Goal: Information Seeking & Learning: Learn about a topic

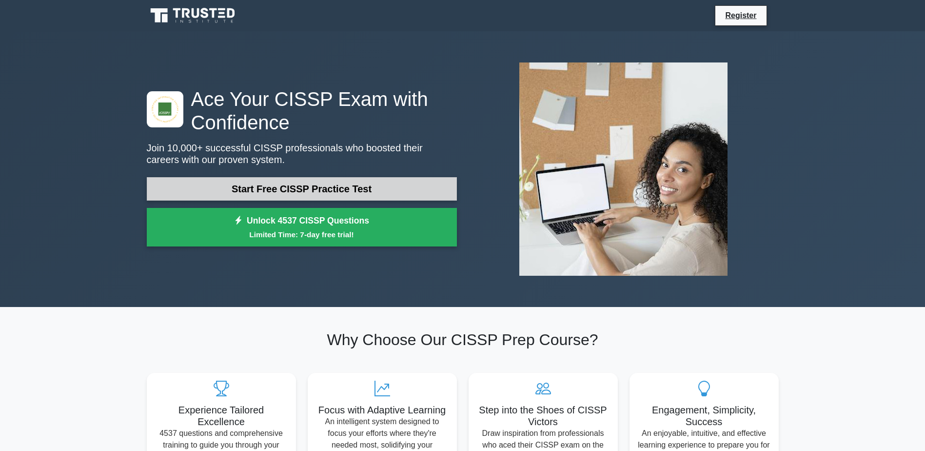
click at [336, 182] on link "Start Free CISSP Practice Test" at bounding box center [302, 188] width 310 height 23
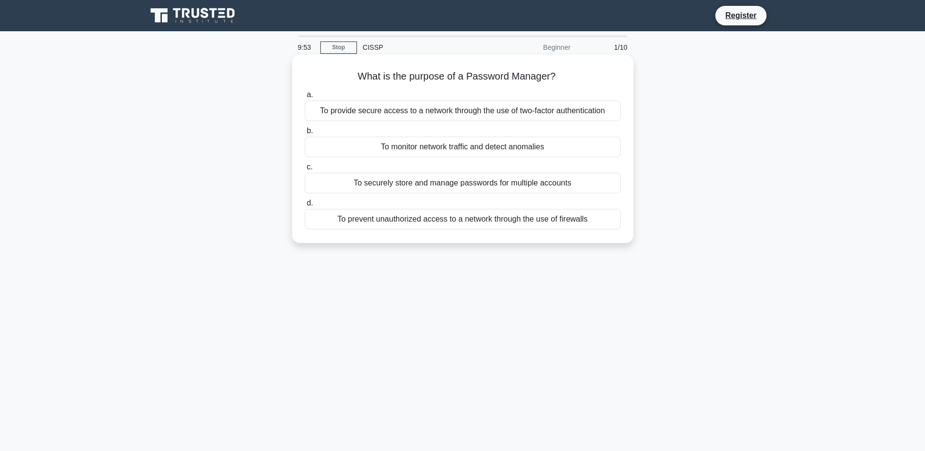
click at [449, 188] on div "To securely store and manage passwords for multiple accounts" at bounding box center [463, 183] width 316 height 20
click at [305, 170] on input "c. To securely store and manage passwords for multiple accounts" at bounding box center [305, 167] width 0 height 6
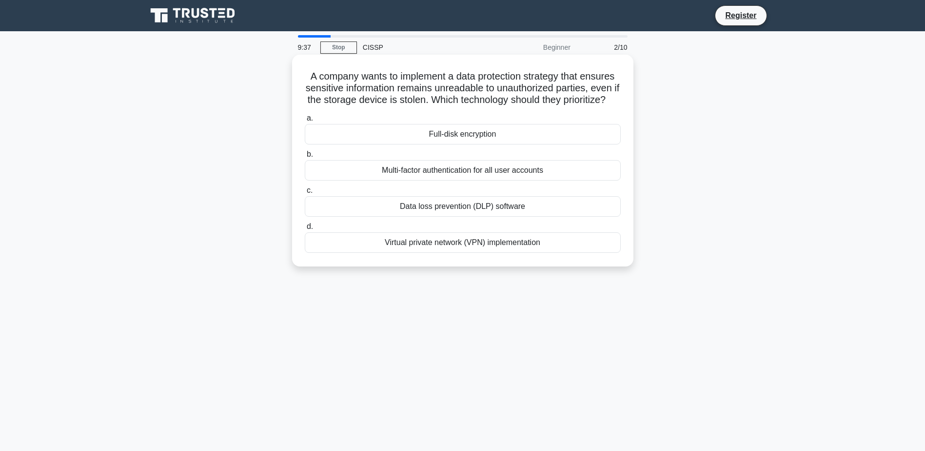
click at [452, 144] on div "Full-disk encryption" at bounding box center [463, 134] width 316 height 20
click at [305, 121] on input "a. Full-disk encryption" at bounding box center [305, 118] width 0 height 6
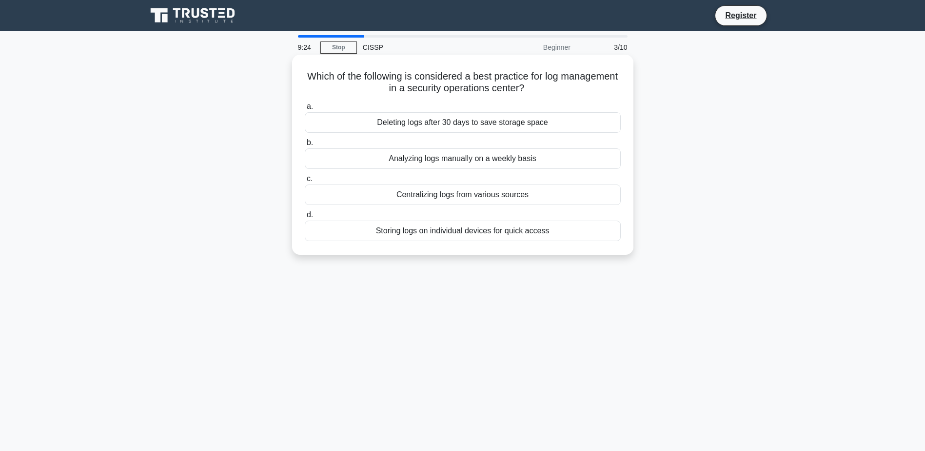
click at [458, 199] on div "Centralizing logs from various sources" at bounding box center [463, 194] width 316 height 20
click at [305, 182] on input "c. Centralizing logs from various sources" at bounding box center [305, 179] width 0 height 6
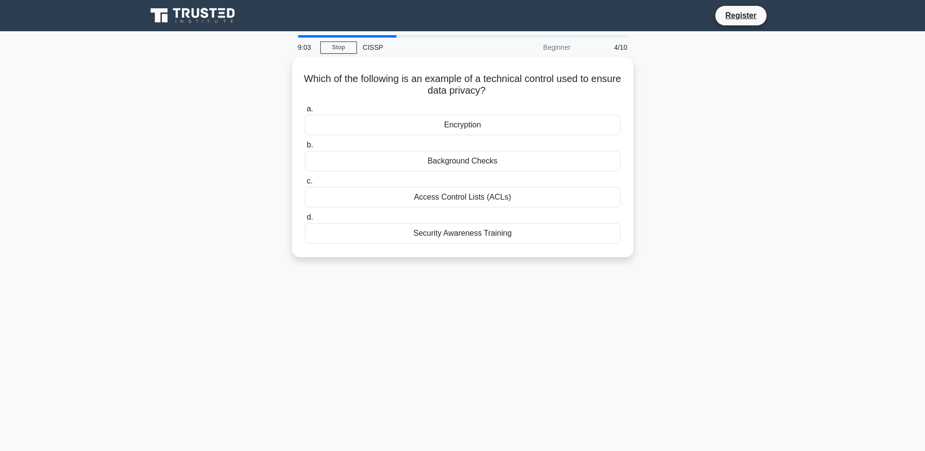
click at [458, 199] on div "Access Control Lists (ACLs)" at bounding box center [463, 197] width 316 height 20
click at [305, 184] on input "c. Access Control Lists (ACLs)" at bounding box center [305, 181] width 0 height 6
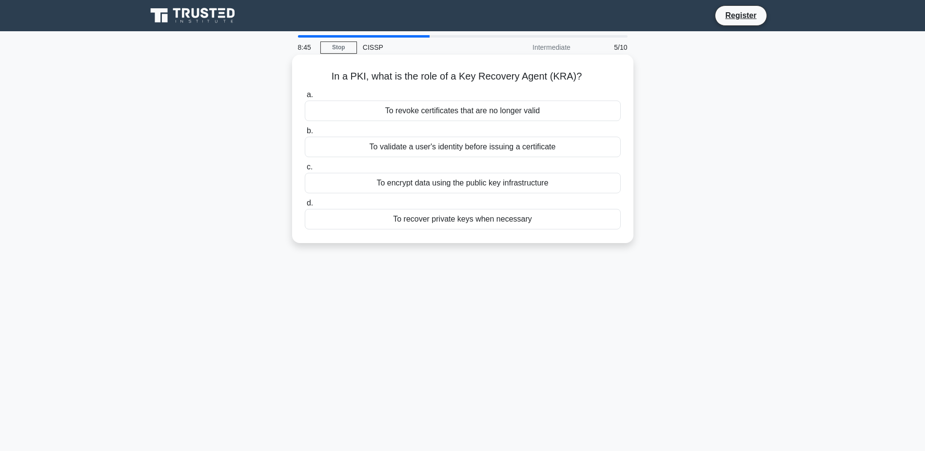
click at [454, 220] on div "To recover private keys when necessary" at bounding box center [463, 219] width 316 height 20
click at [305, 206] on input "d. To recover private keys when necessary" at bounding box center [305, 203] width 0 height 6
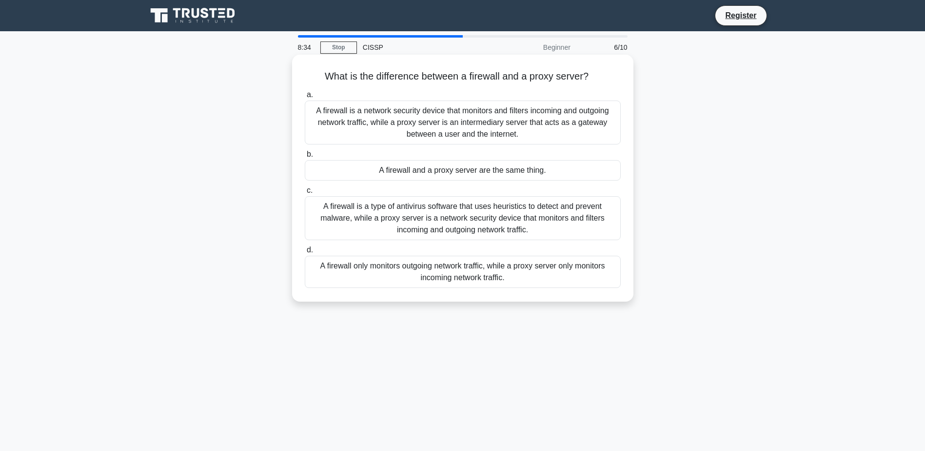
click at [474, 130] on div "A firewall is a network security device that monitors and filters incoming and …" at bounding box center [463, 122] width 316 height 44
click at [305, 98] on input "a. A firewall is a network security device that monitors and filters incoming a…" at bounding box center [305, 95] width 0 height 6
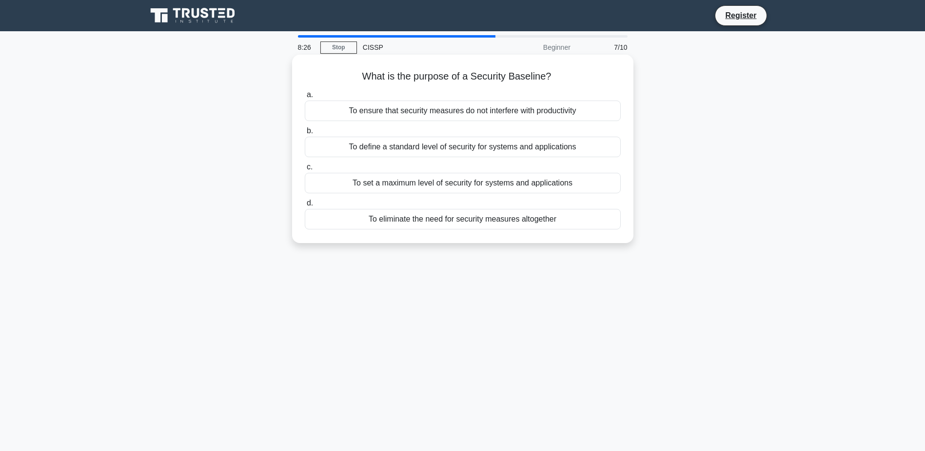
click at [454, 146] on div "To define a standard level of security for systems and applications" at bounding box center [463, 147] width 316 height 20
click at [305, 134] on input "b. To define a standard level of security for systems and applications" at bounding box center [305, 131] width 0 height 6
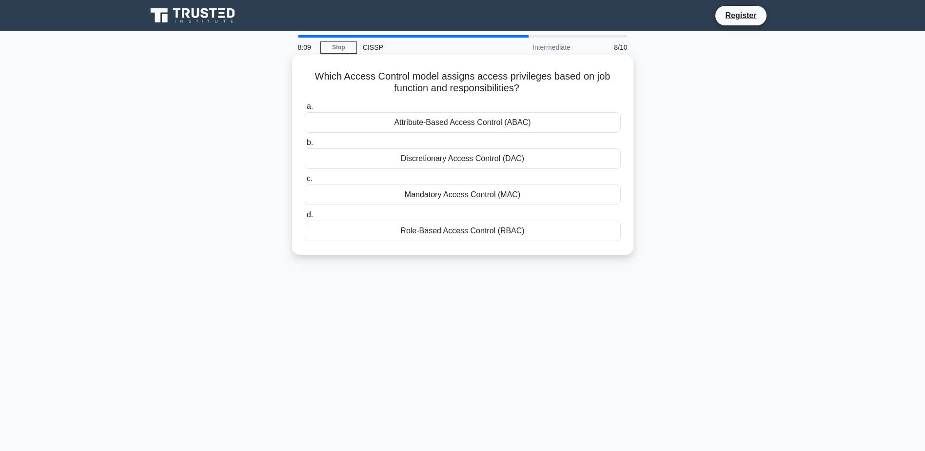
click at [451, 236] on div "Role-Based Access Control (RBAC)" at bounding box center [463, 230] width 316 height 20
click at [305, 218] on input "d. Role-Based Access Control (RBAC)" at bounding box center [305, 215] width 0 height 6
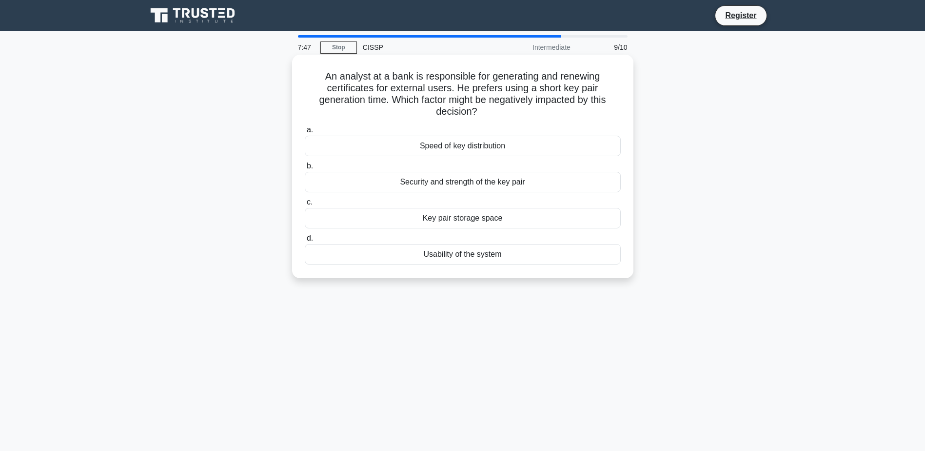
click at [438, 252] on div "Usability of the system" at bounding box center [463, 254] width 316 height 20
click at [305, 241] on input "d. Usability of the system" at bounding box center [305, 238] width 0 height 6
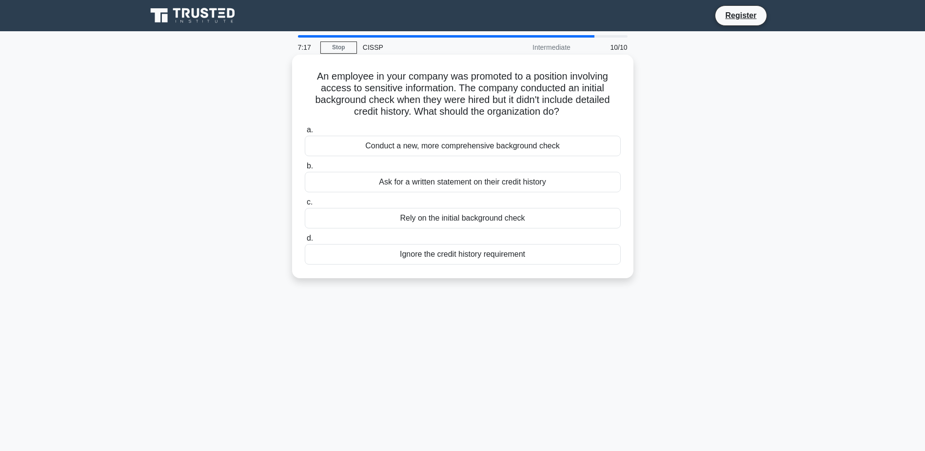
click at [556, 190] on div "Ask for a written statement on their credit history" at bounding box center [463, 182] width 316 height 20
click at [305, 169] on input "b. Ask for a written statement on their credit history" at bounding box center [305, 166] width 0 height 6
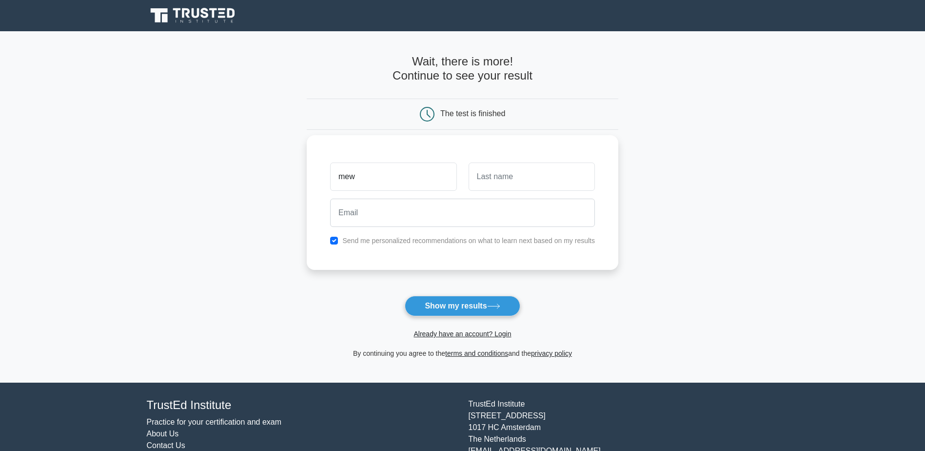
type input "mew"
type input "mowew"
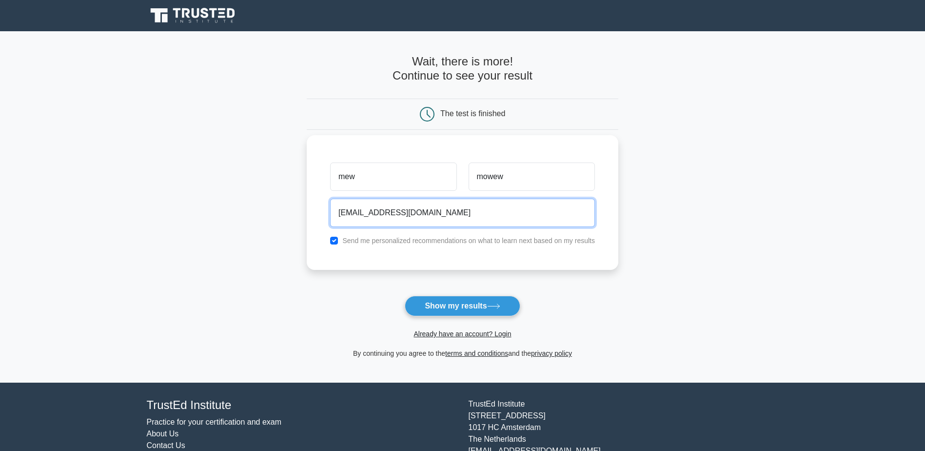
type input "meow@gmail.com"
click at [424, 242] on label "Send me personalized recommendations on what to learn next based on my results" at bounding box center [468, 241] width 253 height 8
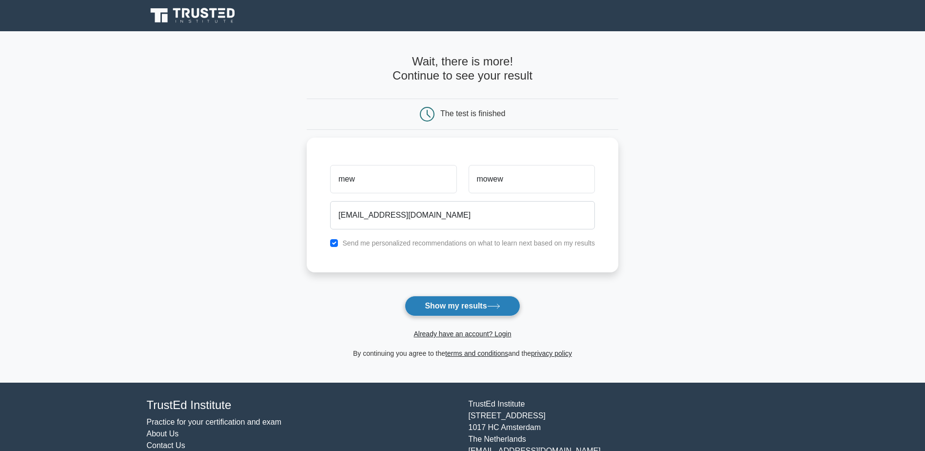
click at [453, 305] on button "Show my results" at bounding box center [462, 306] width 115 height 20
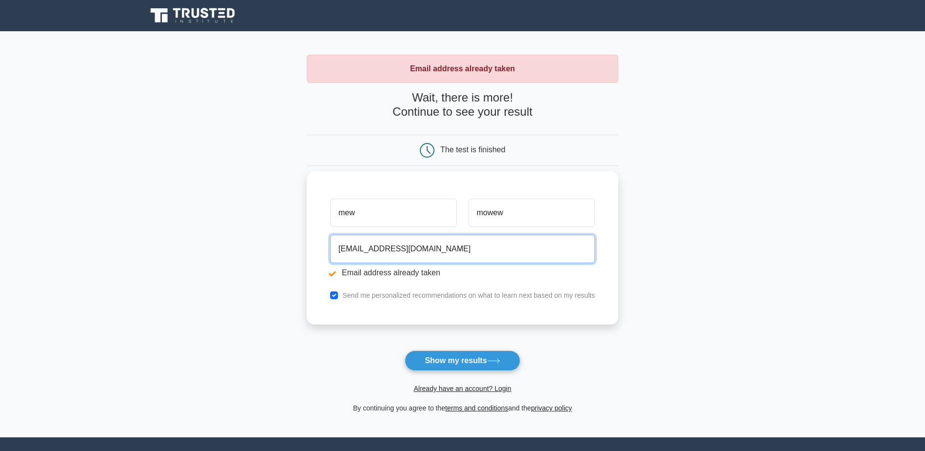
click at [358, 250] on input "meow@gmail.com" at bounding box center [462, 249] width 265 height 28
type input "meowmewo@gmail.com"
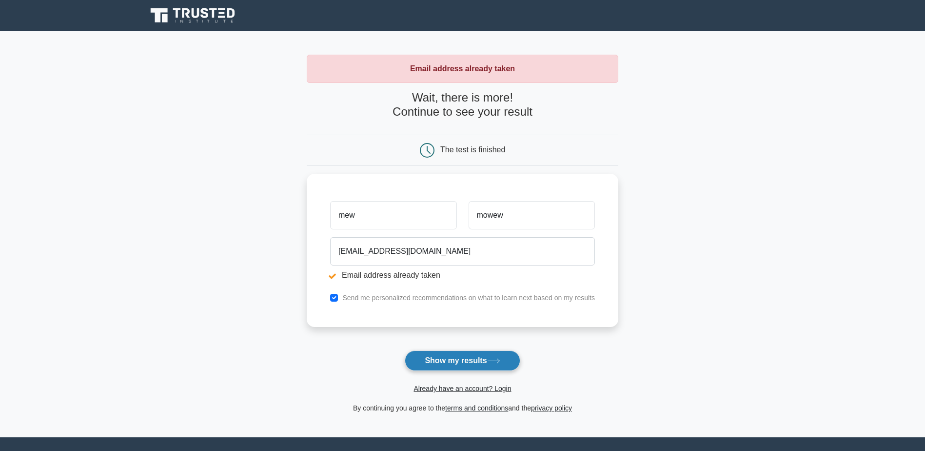
click at [454, 356] on button "Show my results" at bounding box center [462, 360] width 115 height 20
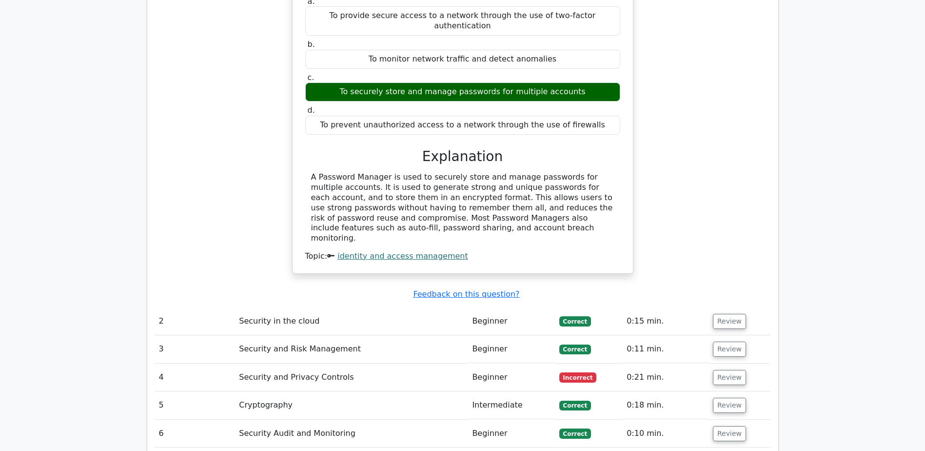
scroll to position [976, 0]
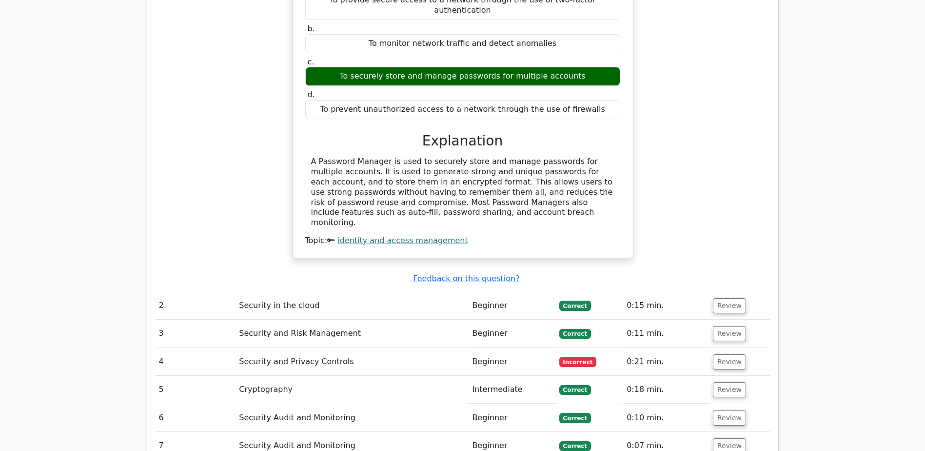
click at [330, 348] on td "Security and Privacy Controls" at bounding box center [351, 362] width 233 height 28
click at [725, 348] on td "Review" at bounding box center [739, 362] width 61 height 28
click at [722, 354] on button "Review" at bounding box center [729, 361] width 33 height 15
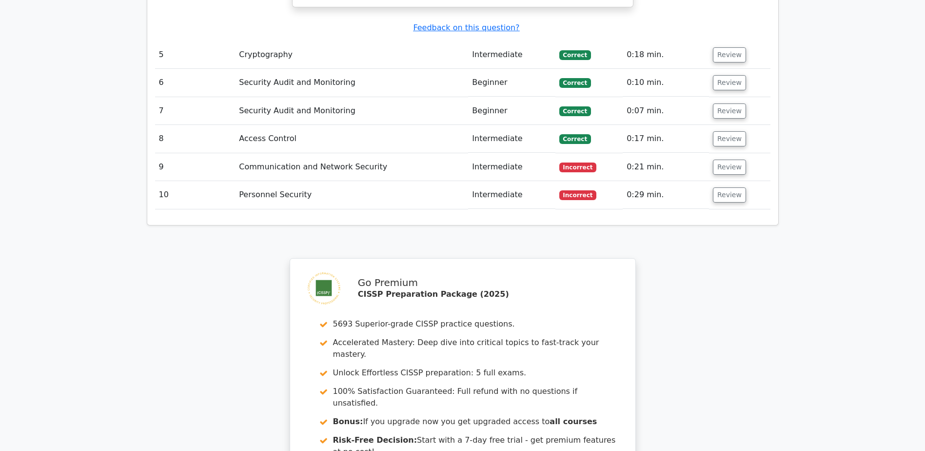
scroll to position [1707, 0]
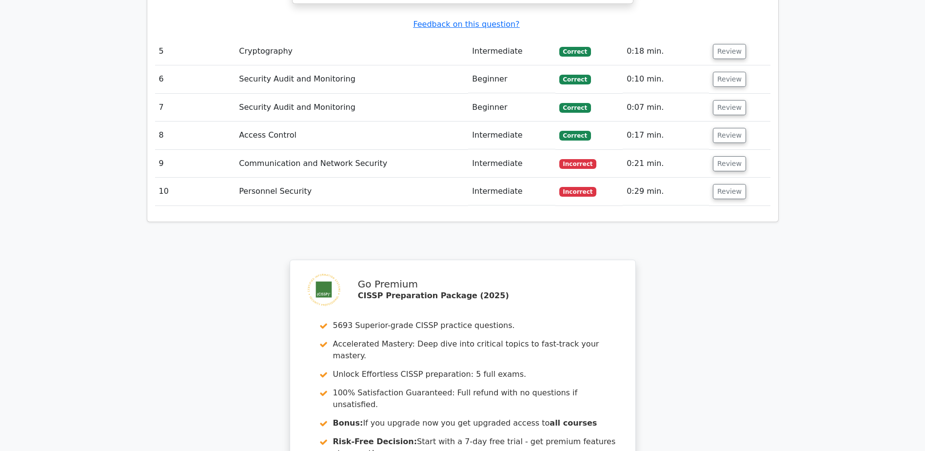
click at [582, 159] on span "Incorrect" at bounding box center [579, 164] width 38 height 10
click at [741, 150] on td "Review" at bounding box center [739, 164] width 61 height 28
click at [731, 156] on button "Review" at bounding box center [729, 163] width 33 height 15
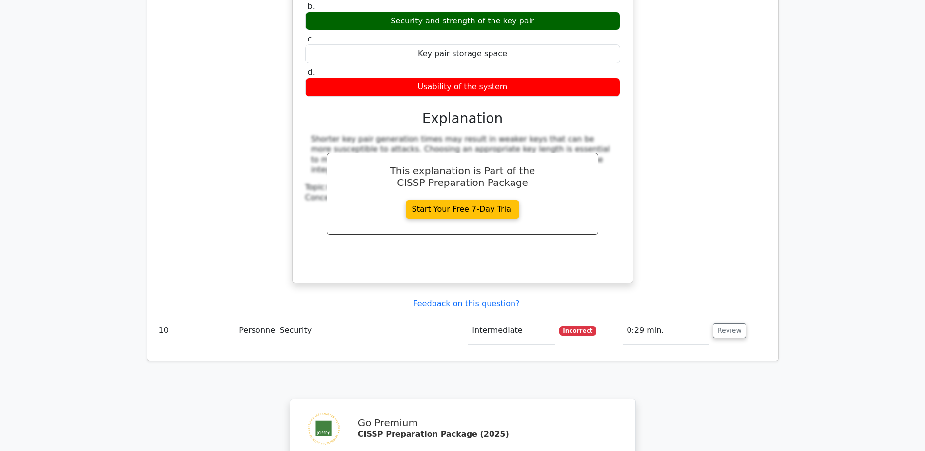
scroll to position [2049, 0]
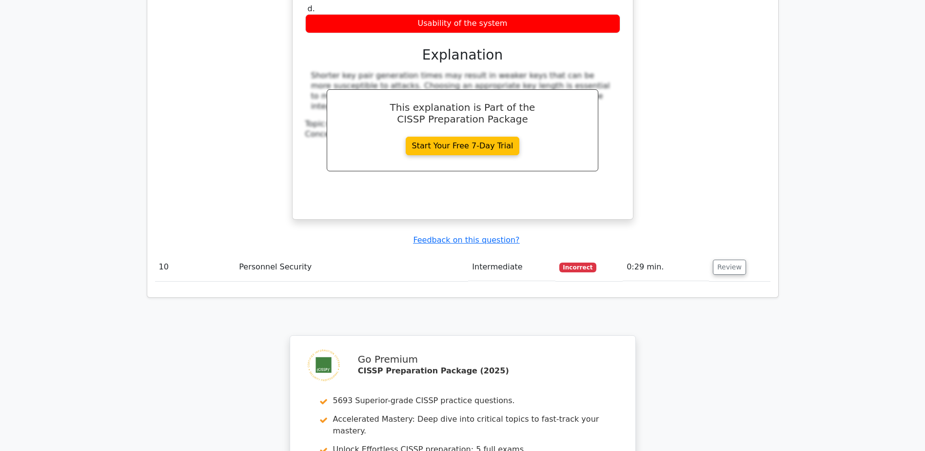
click at [742, 253] on td "Review" at bounding box center [739, 267] width 61 height 28
click at [740, 260] on button "Review" at bounding box center [729, 267] width 33 height 15
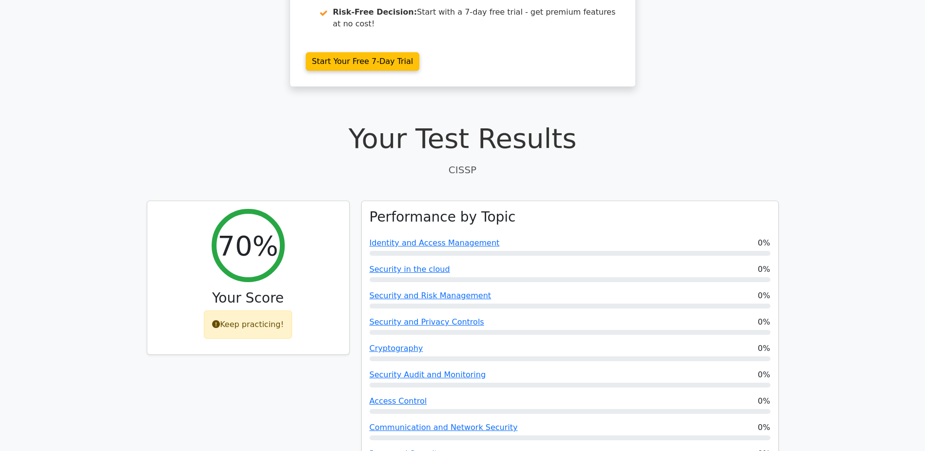
scroll to position [293, 0]
